Goal: Task Accomplishment & Management: Manage account settings

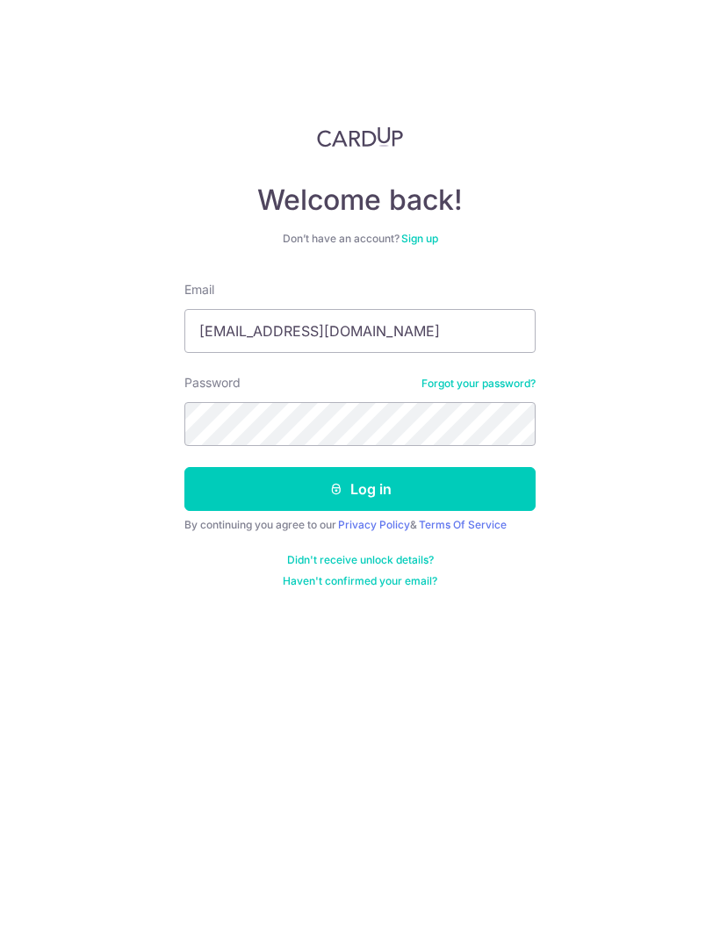
type input "Ah_nat@yahoo.com"
click at [240, 490] on button "Log in" at bounding box center [359, 489] width 351 height 44
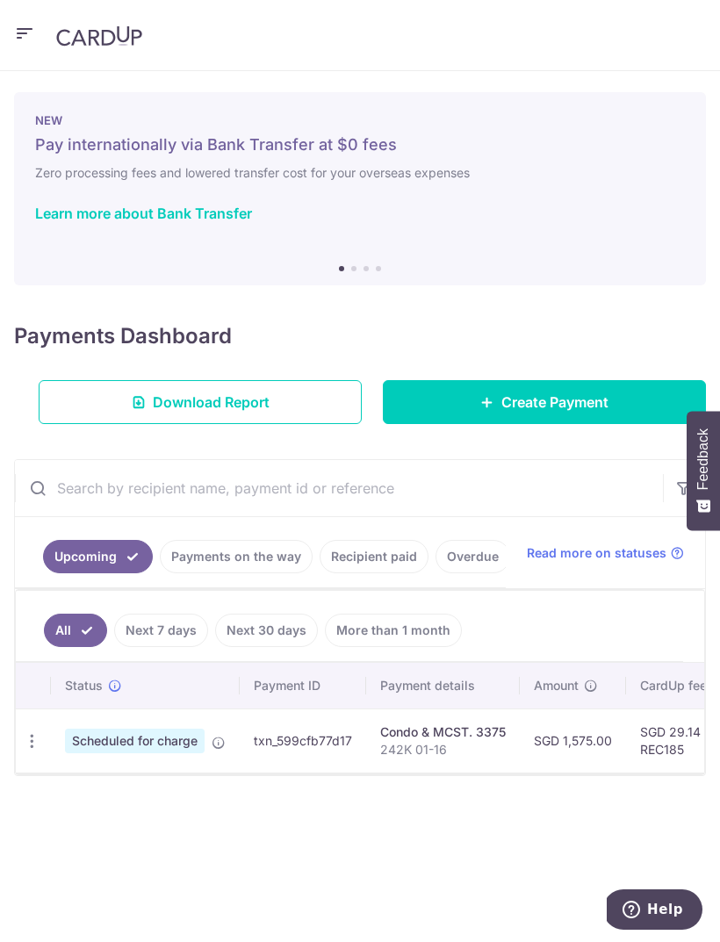
click at [234, 568] on div at bounding box center [363, 476] width 727 height 952
click at [462, 566] on link "Overdue" at bounding box center [473, 556] width 75 height 33
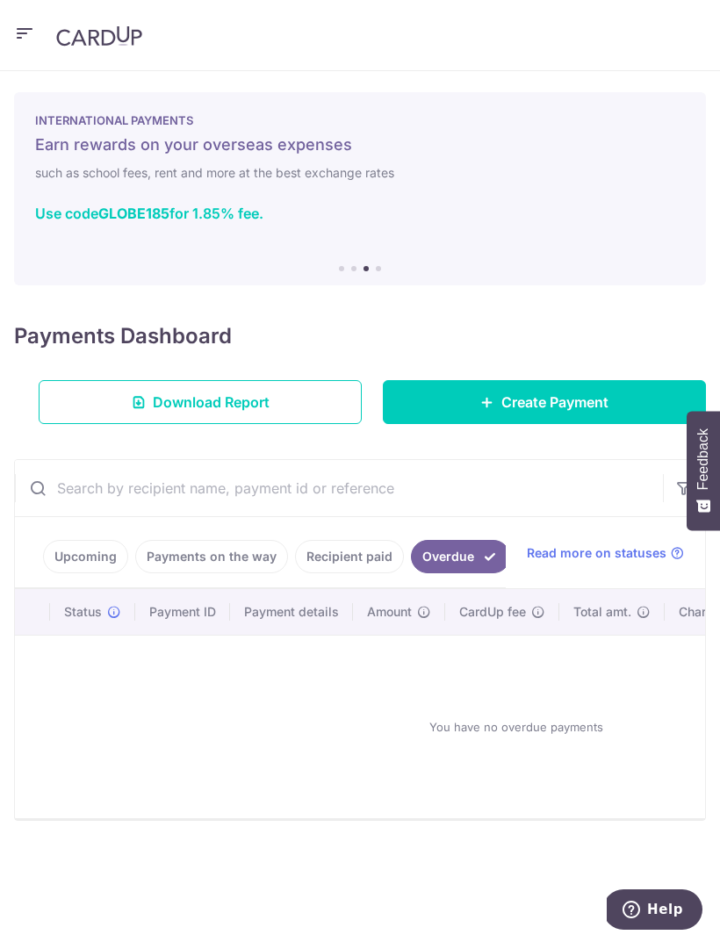
click at [340, 562] on link "Recipient paid" at bounding box center [349, 556] width 109 height 33
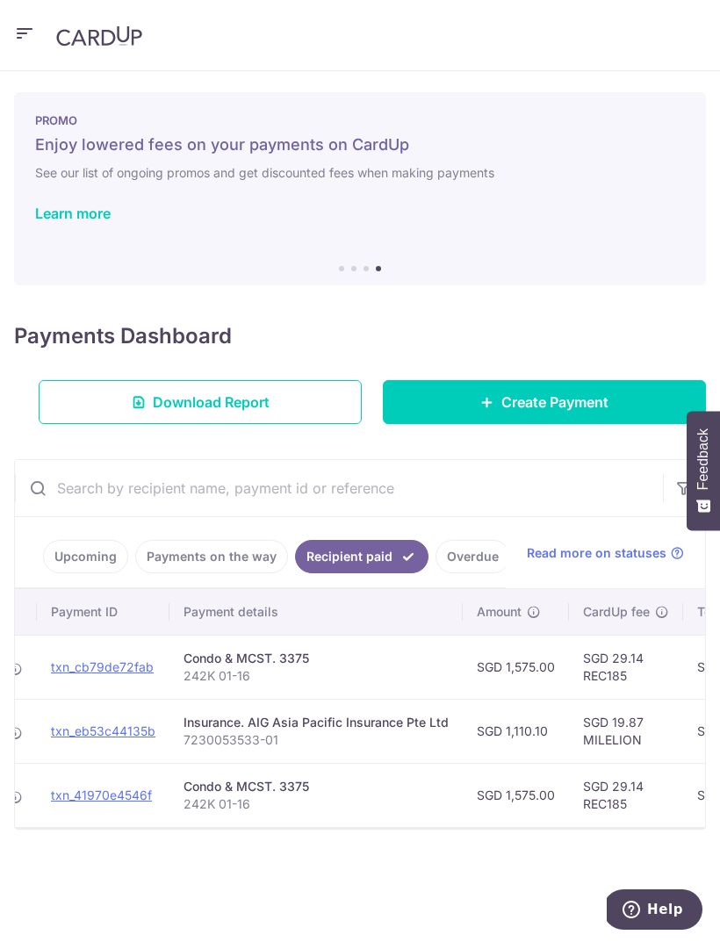
scroll to position [0, 158]
click at [186, 555] on link "Payments on the way" at bounding box center [211, 556] width 153 height 33
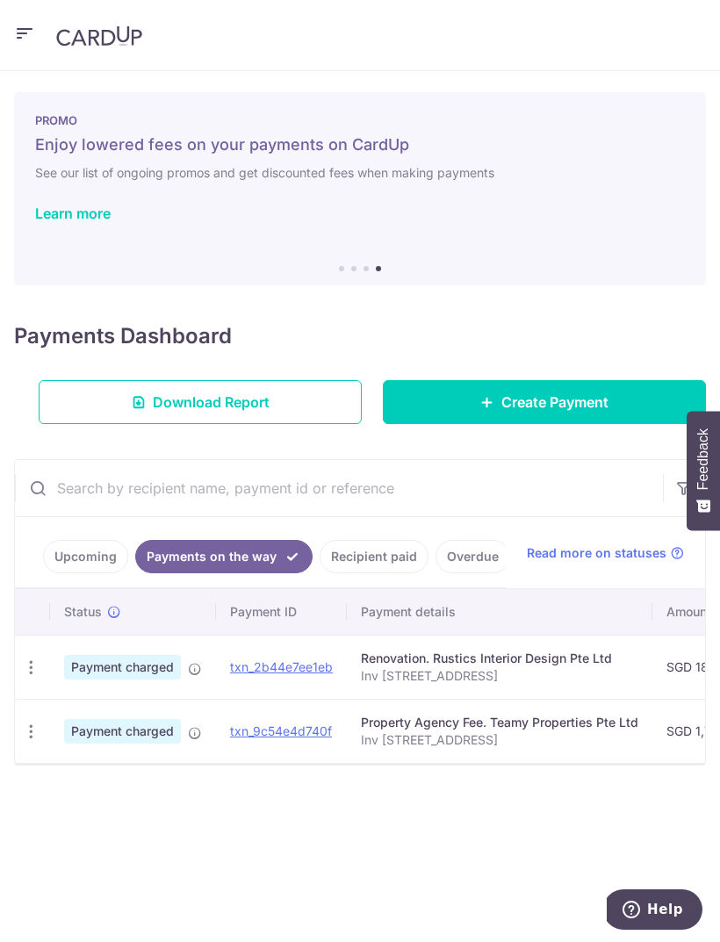
click at [364, 553] on link "Recipient paid" at bounding box center [374, 556] width 109 height 33
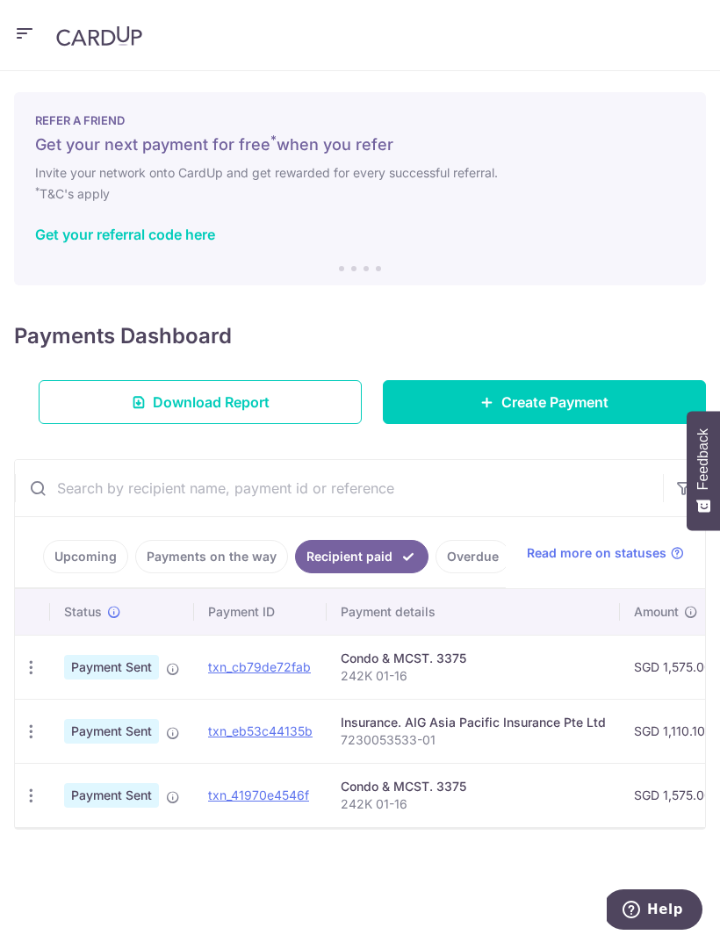
scroll to position [0, 0]
click at [207, 572] on link "Payments on the way" at bounding box center [211, 556] width 153 height 33
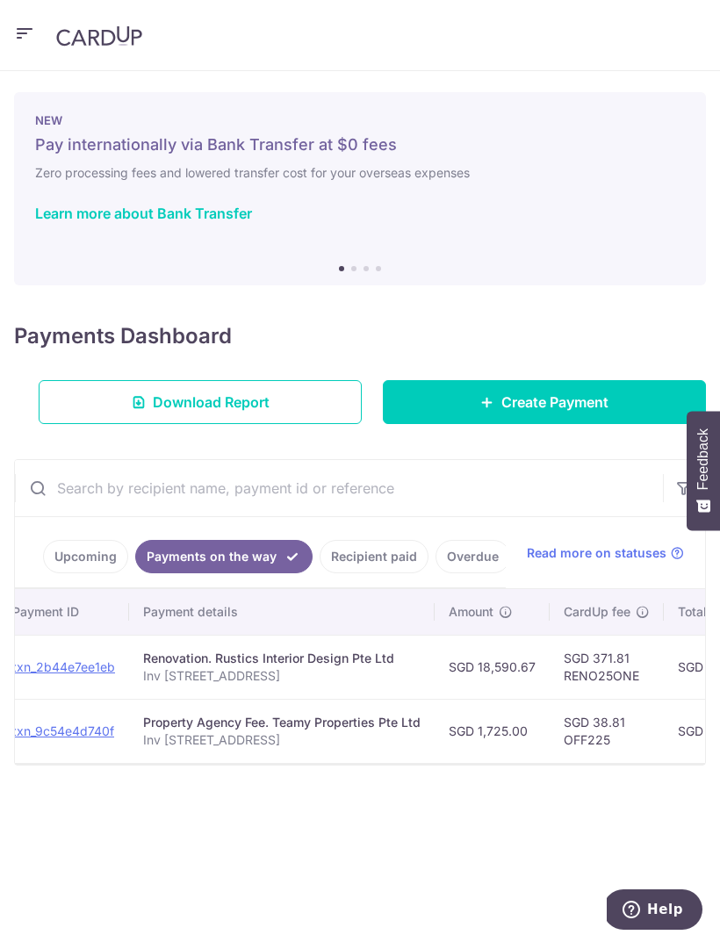
scroll to position [0, 249]
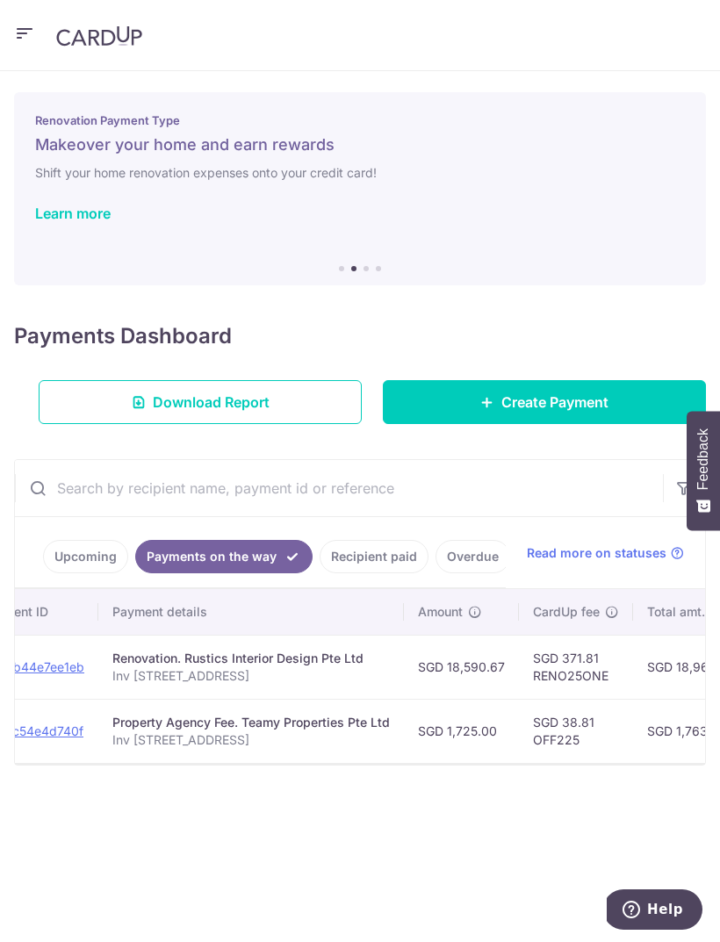
click at [32, 25] on icon "button" at bounding box center [24, 34] width 21 height 22
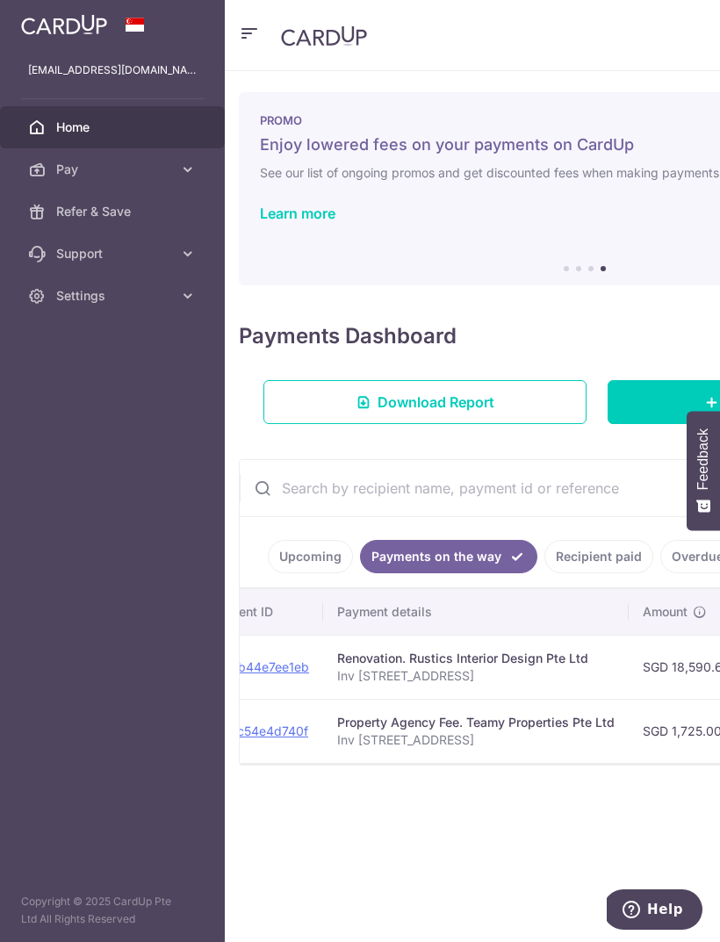
click at [71, 297] on span "Settings" at bounding box center [114, 296] width 116 height 18
click at [97, 389] on link "Logout" at bounding box center [112, 380] width 225 height 42
